Goal: Check status: Check status

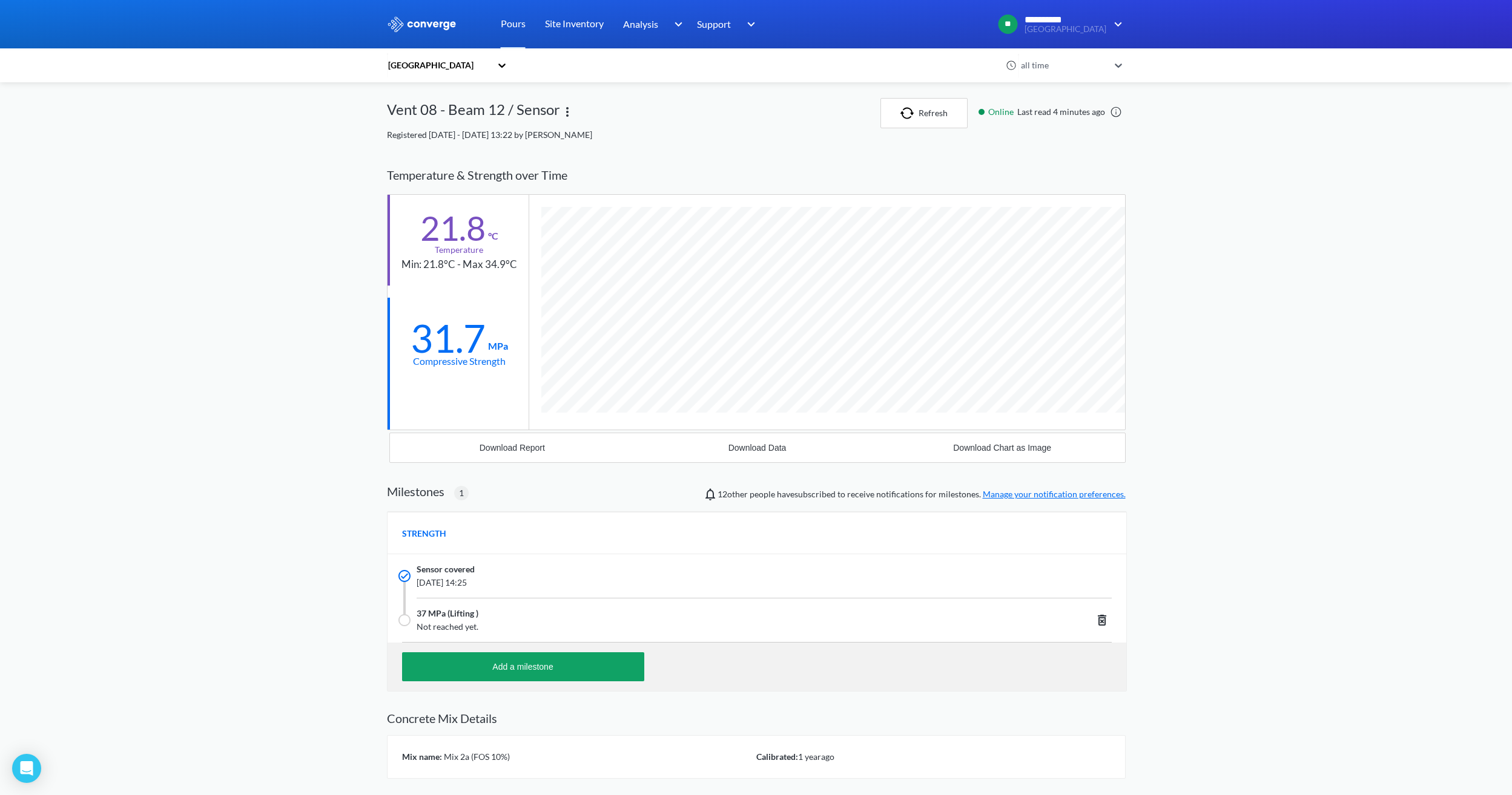
scroll to position [774, 739]
click at [917, 106] on button "Refresh" at bounding box center [923, 113] width 87 height 30
click at [917, 109] on img "button" at bounding box center [909, 113] width 18 height 12
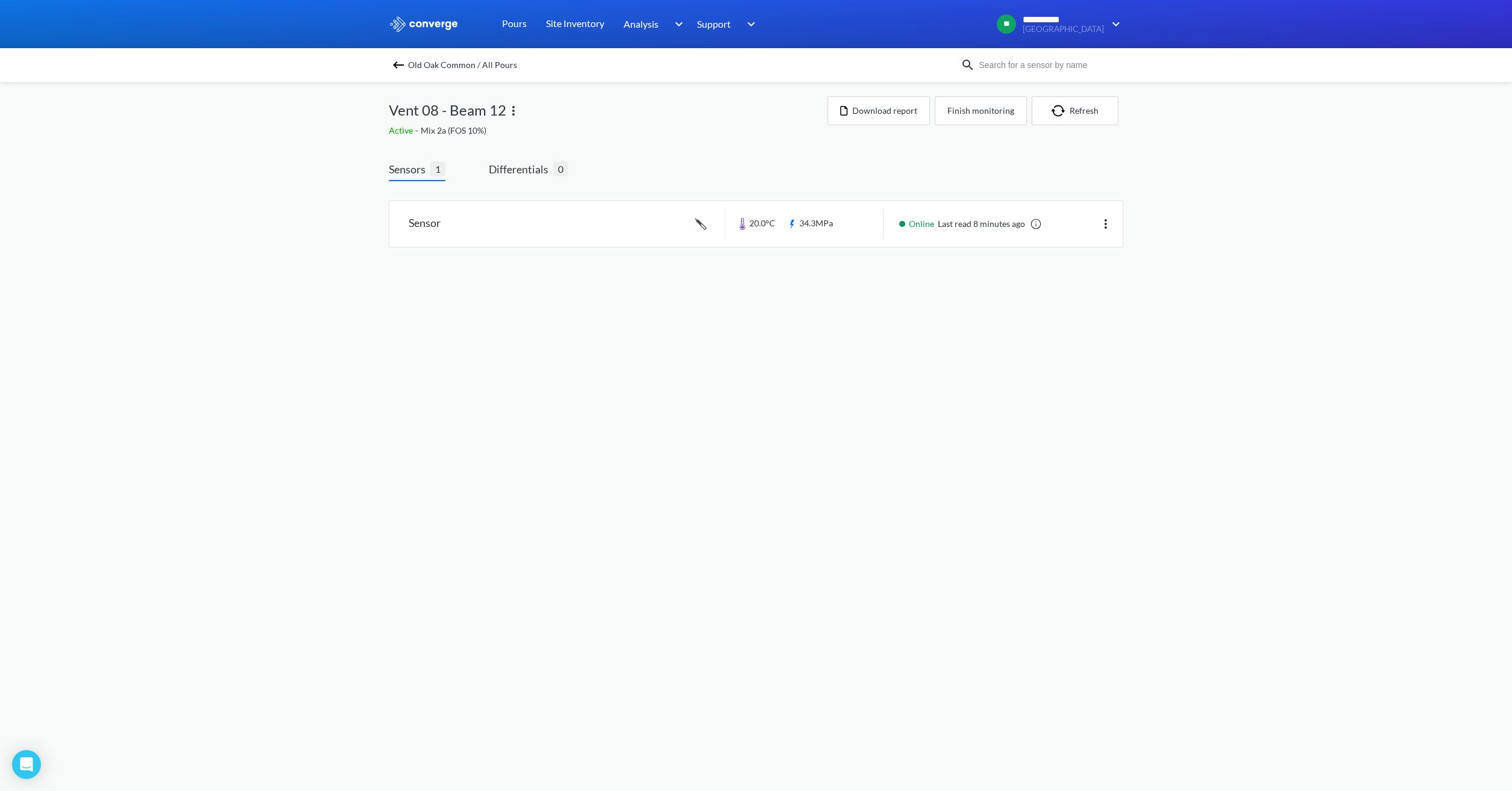
click at [400, 66] on img at bounding box center [399, 65] width 15 height 15
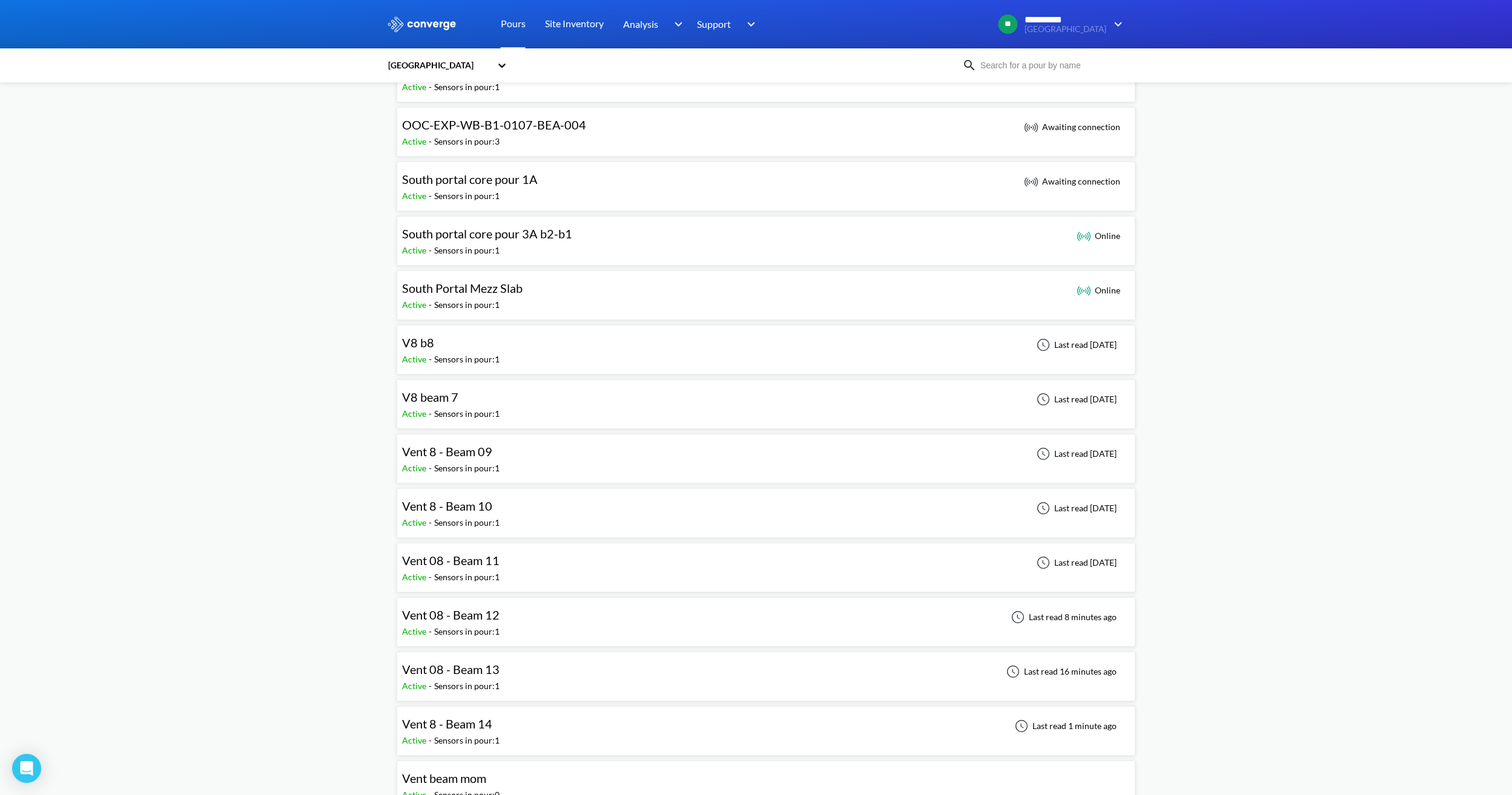
scroll to position [847, 0]
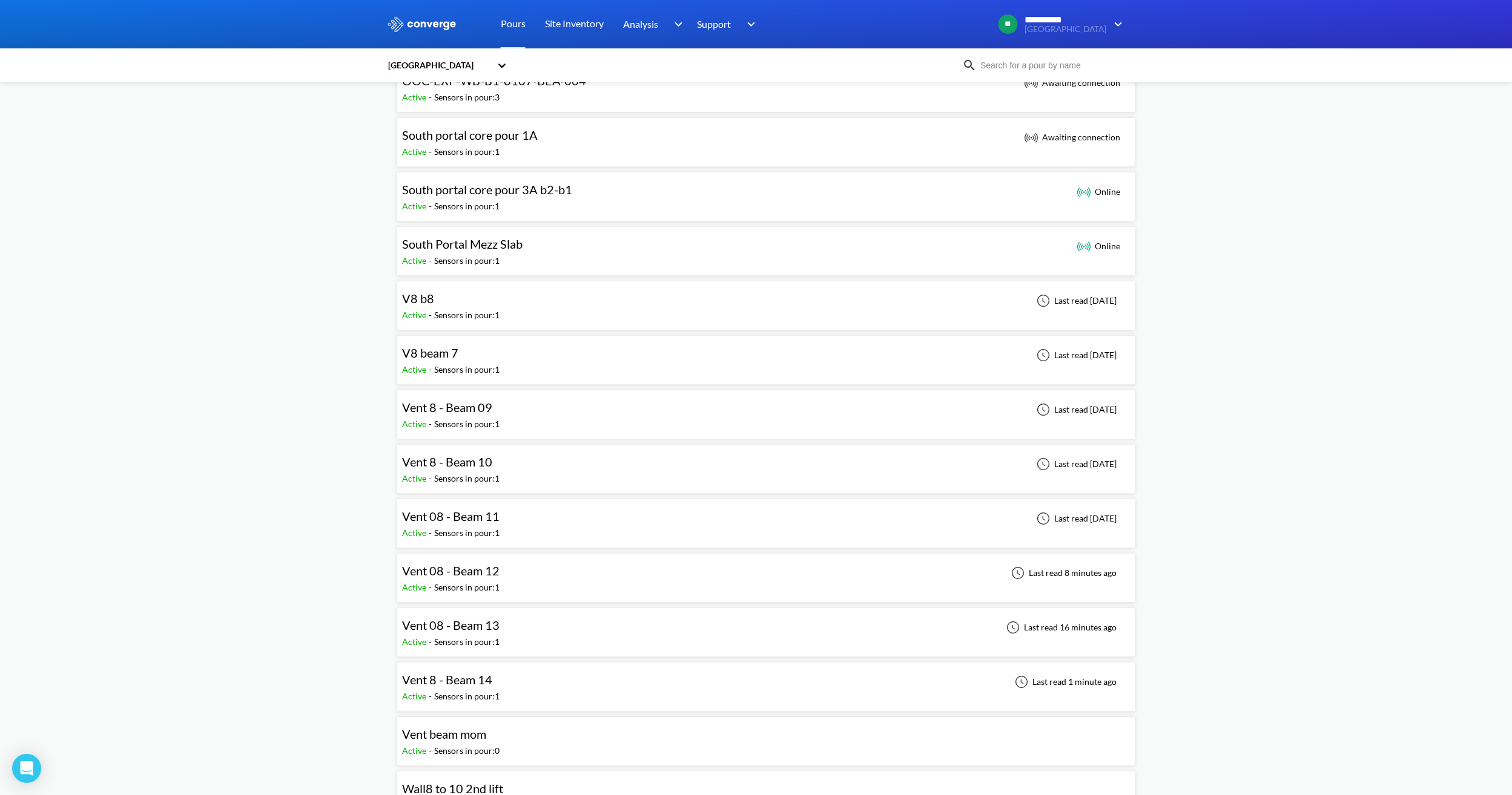
click at [495, 632] on span "Vent 08 - Beam 13" at bounding box center [451, 625] width 98 height 15
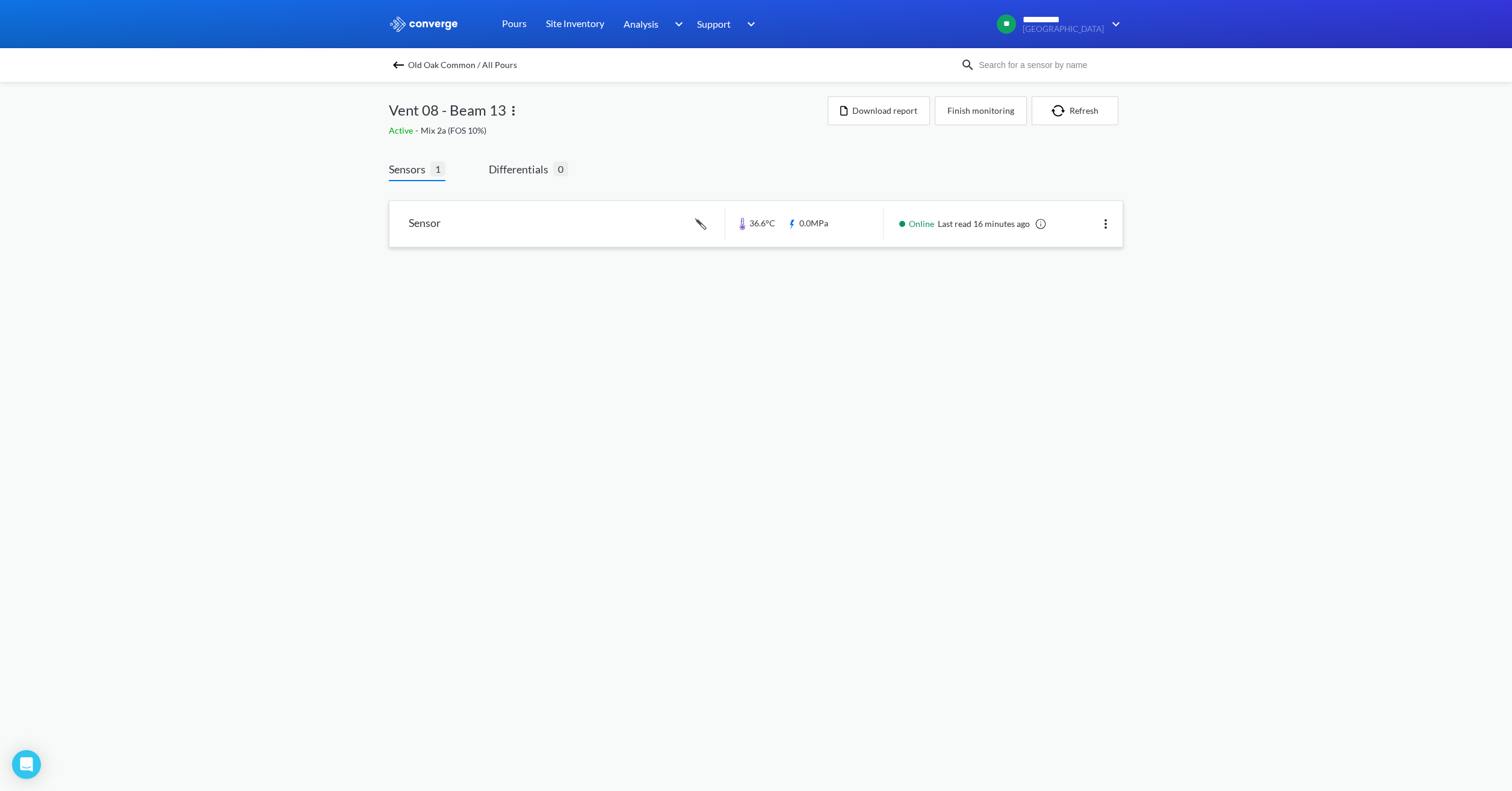
click at [814, 243] on link at bounding box center [756, 224] width 733 height 46
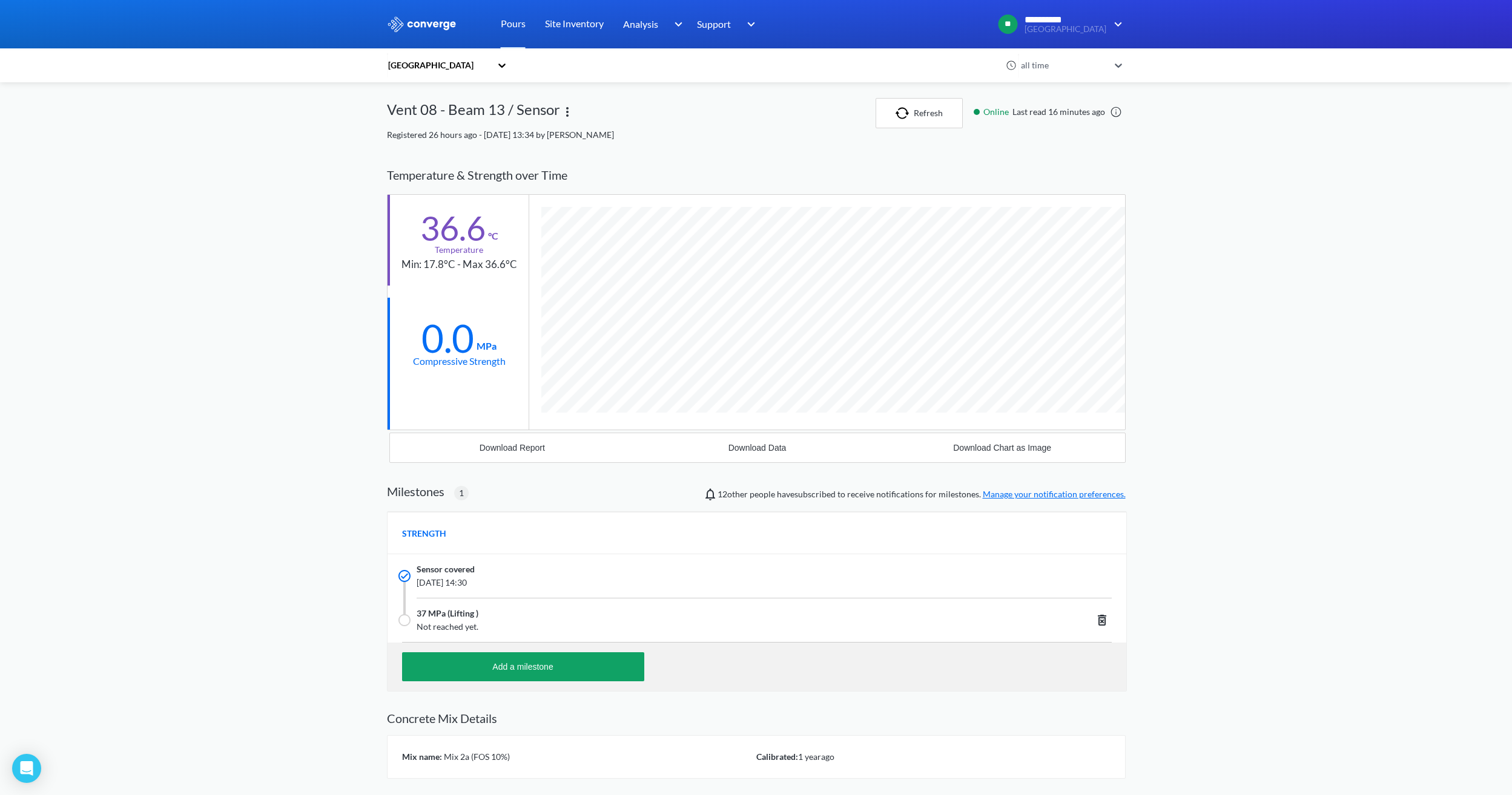
scroll to position [774, 739]
click at [508, 72] on div at bounding box center [502, 65] width 12 height 28
click at [508, 71] on div at bounding box center [502, 65] width 12 height 28
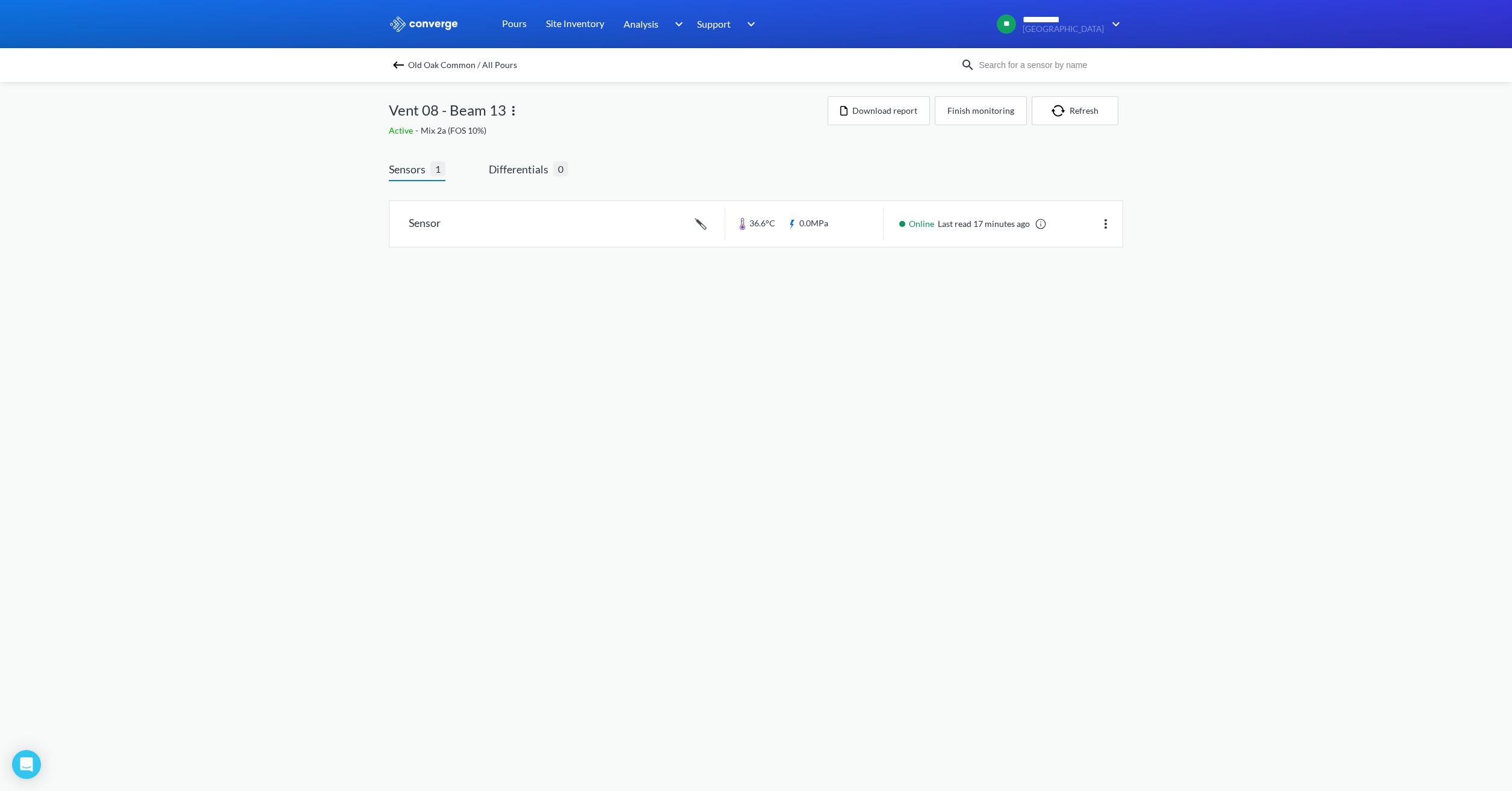
click at [405, 64] on img at bounding box center [399, 65] width 15 height 15
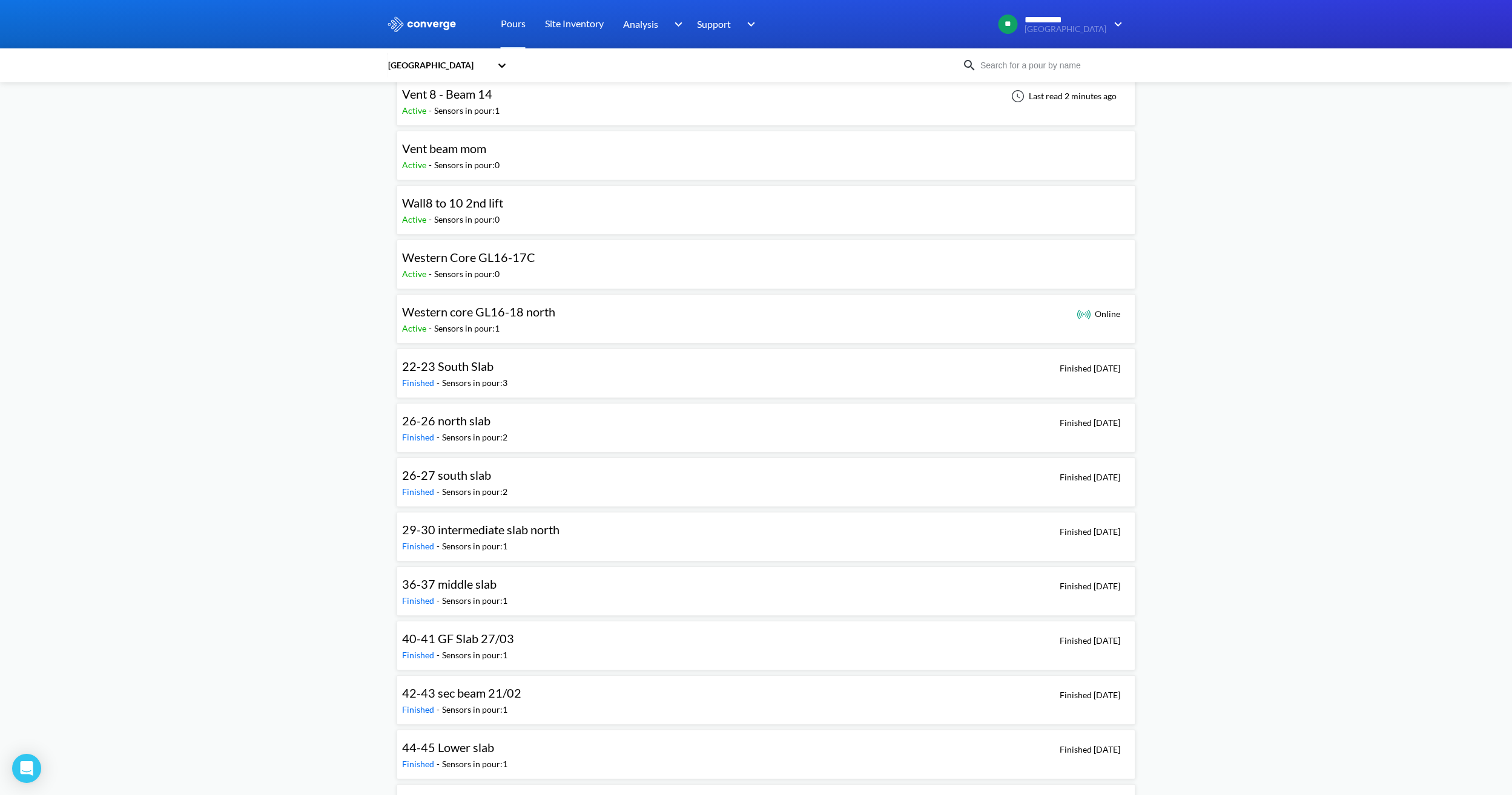
scroll to position [1150, 0]
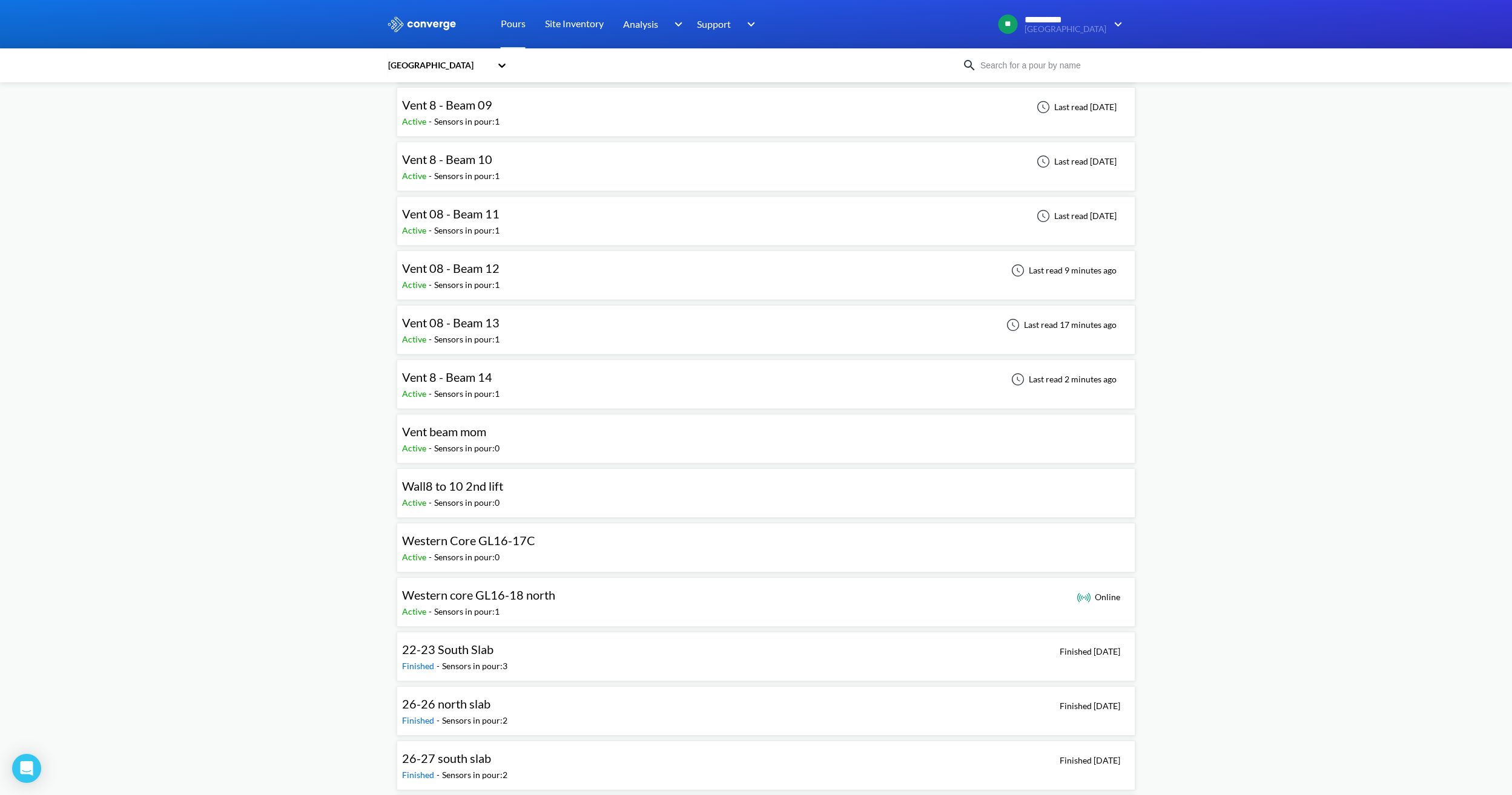
drag, startPoint x: 461, startPoint y: 378, endPoint x: 456, endPoint y: 387, distance: 10.3
click at [461, 378] on span "Vent 8 - Beam 14" at bounding box center [447, 377] width 90 height 15
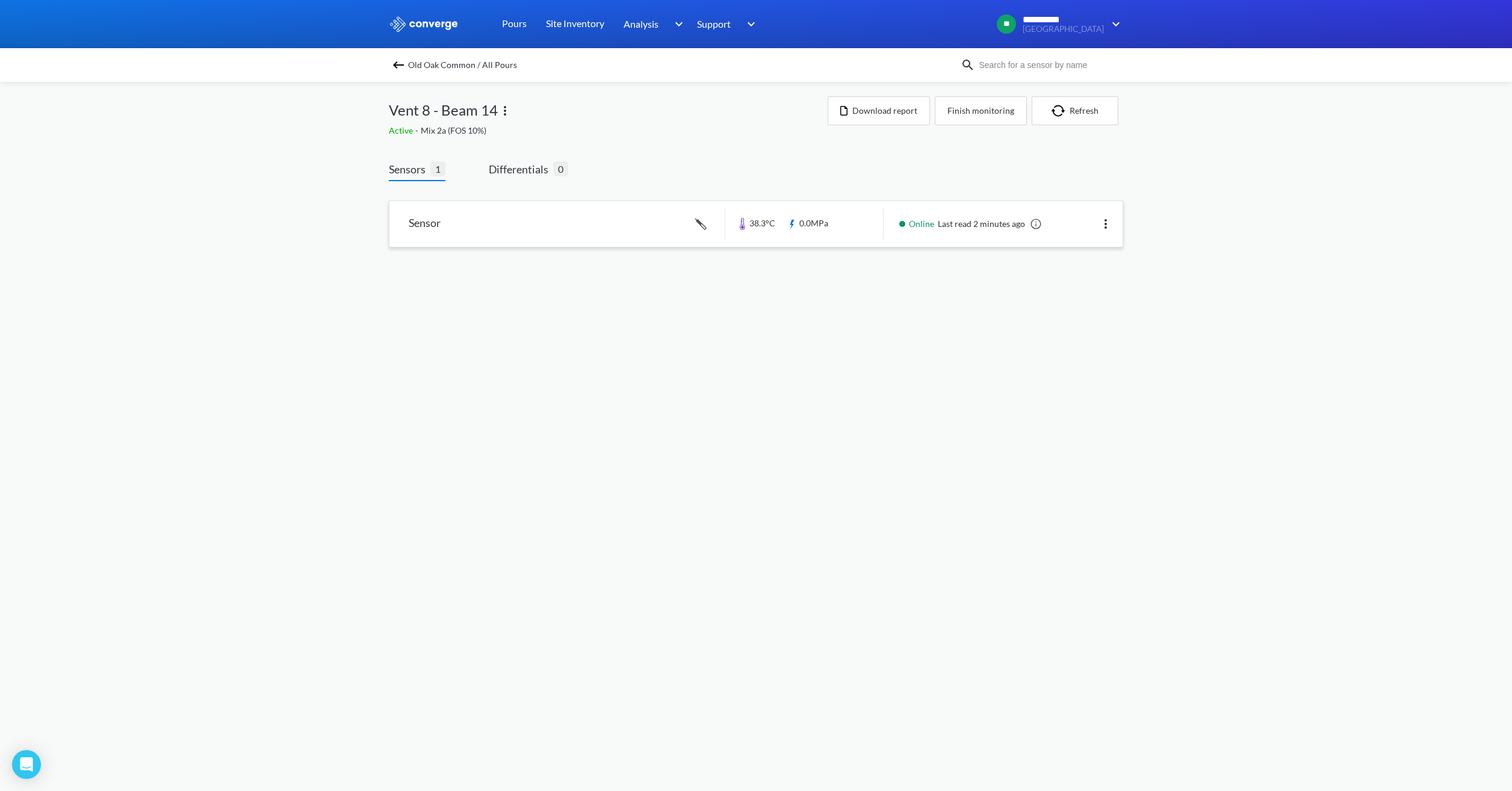
click at [651, 233] on link at bounding box center [756, 224] width 733 height 46
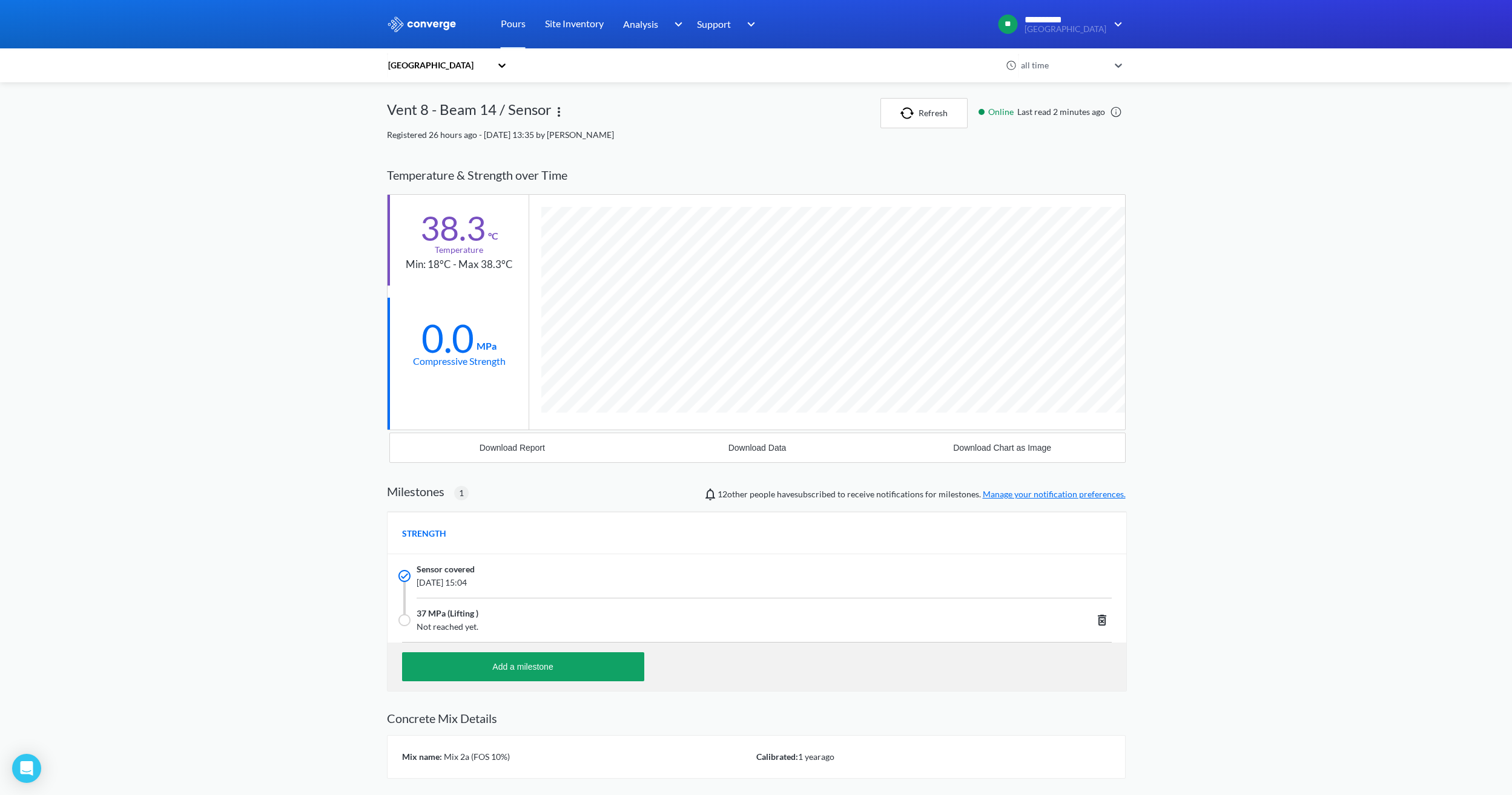
scroll to position [774, 739]
